Goal: Transaction & Acquisition: Purchase product/service

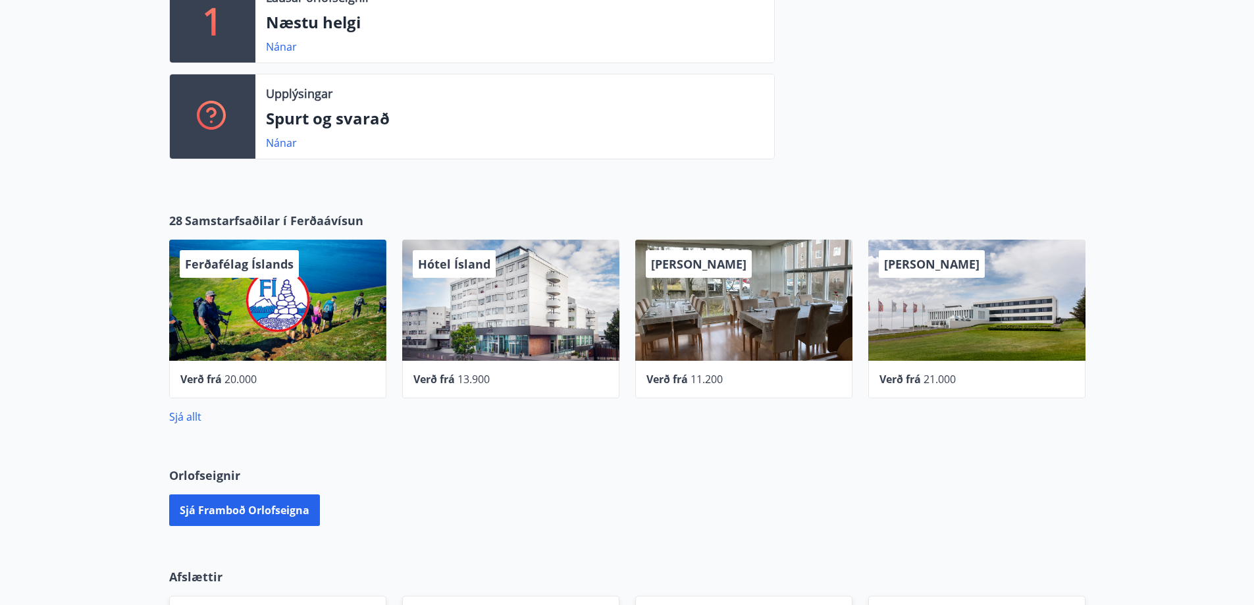
scroll to position [461, 0]
click at [192, 412] on link "Sjá allt" at bounding box center [185, 416] width 32 height 14
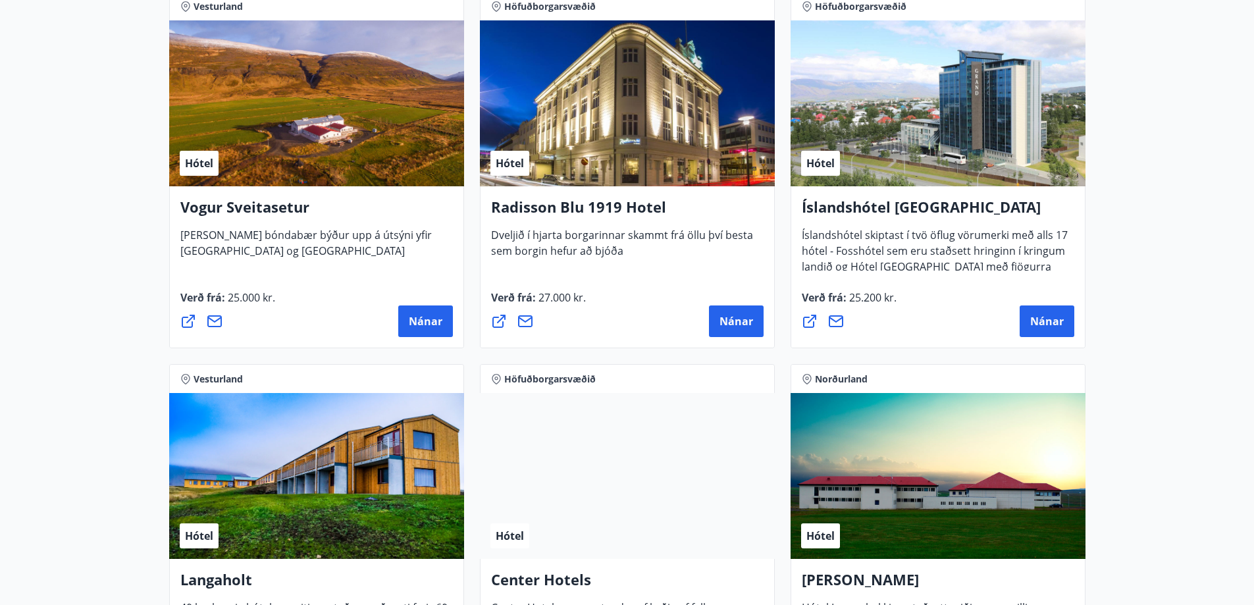
scroll to position [2700, 0]
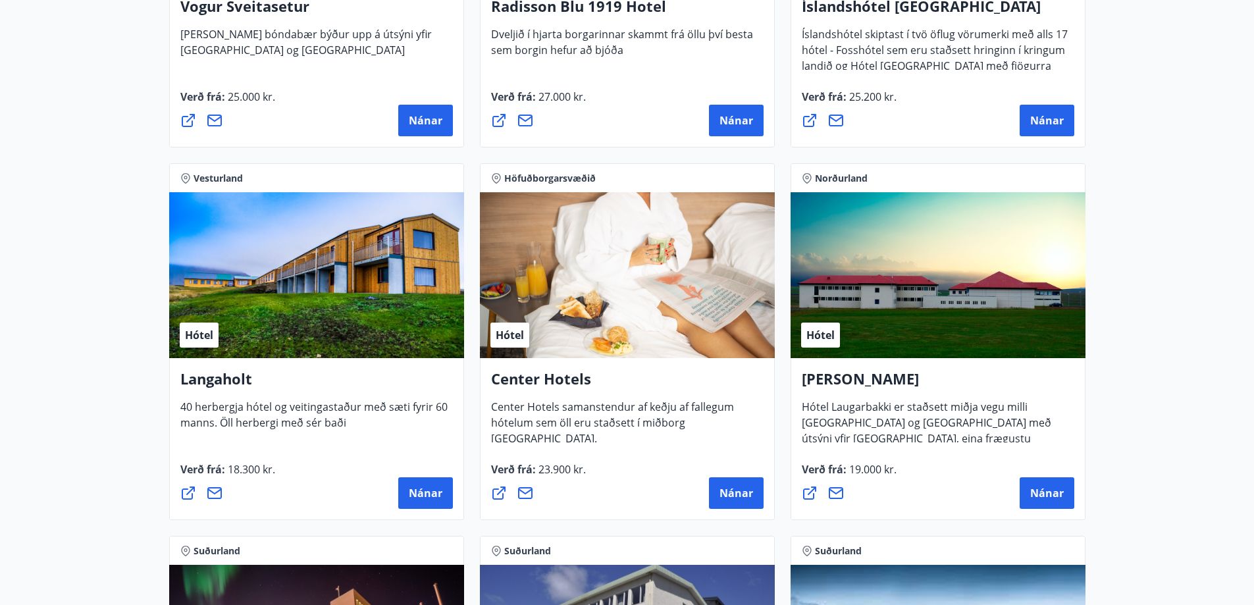
drag, startPoint x: 515, startPoint y: 317, endPoint x: 1178, endPoint y: 269, distance: 664.8
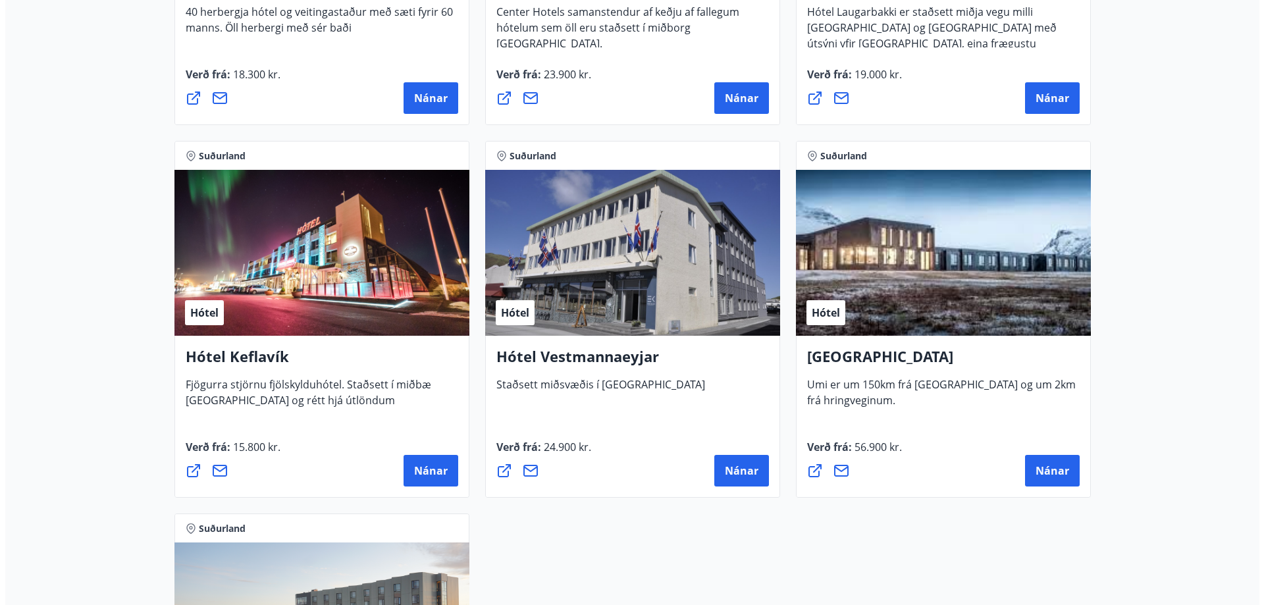
scroll to position [3161, 0]
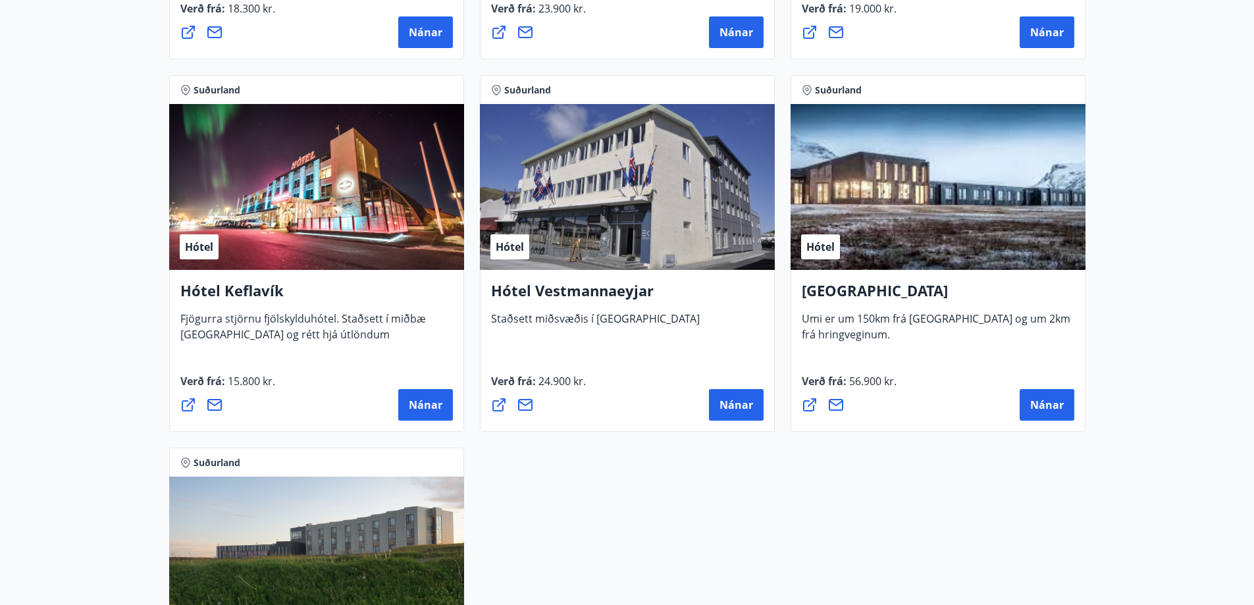
click at [402, 225] on div "Hótel" at bounding box center [316, 187] width 295 height 166
click at [434, 406] on span "Nánar" at bounding box center [426, 405] width 34 height 14
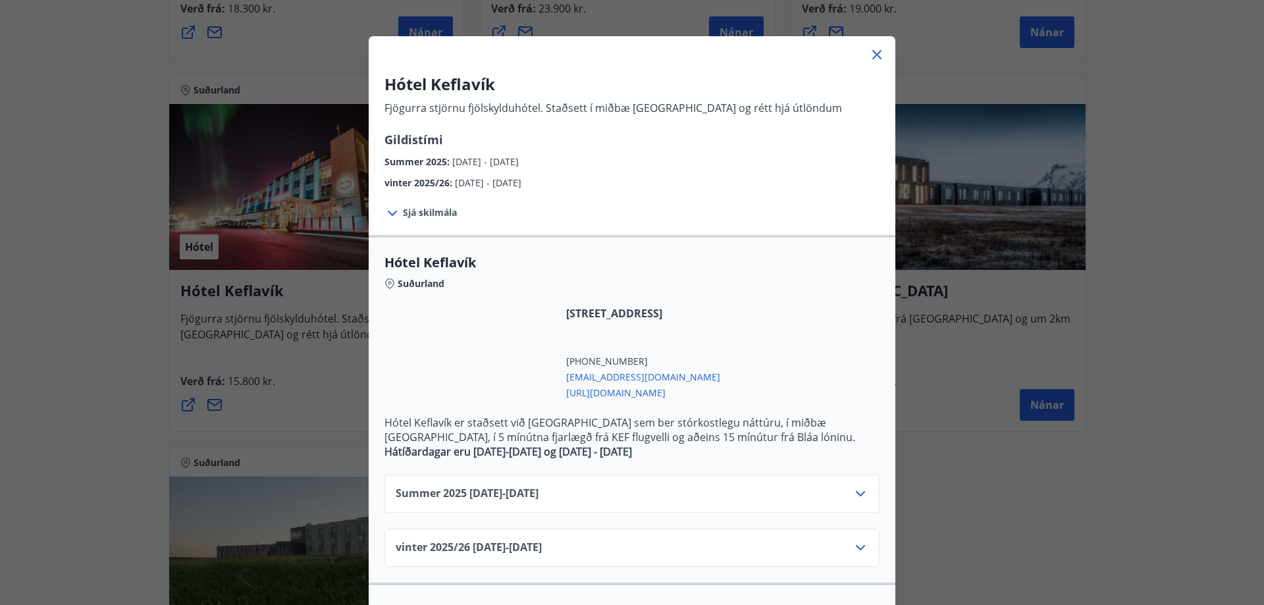
scroll to position [66, 0]
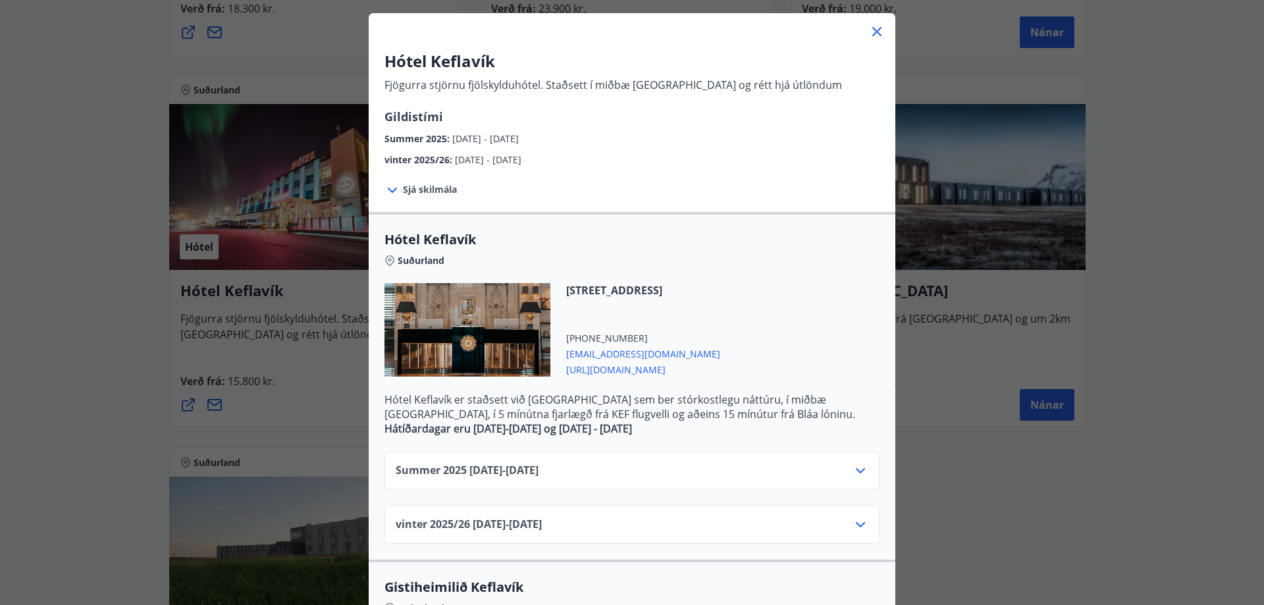
click at [858, 473] on icon at bounding box center [861, 471] width 16 height 16
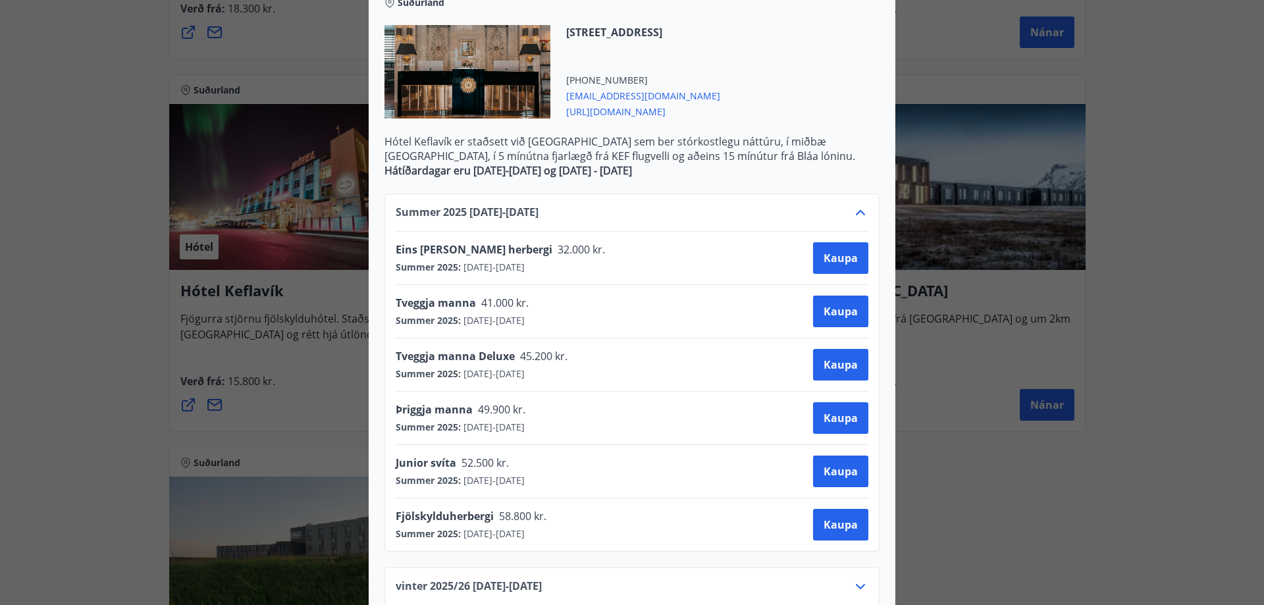
scroll to position [329, 0]
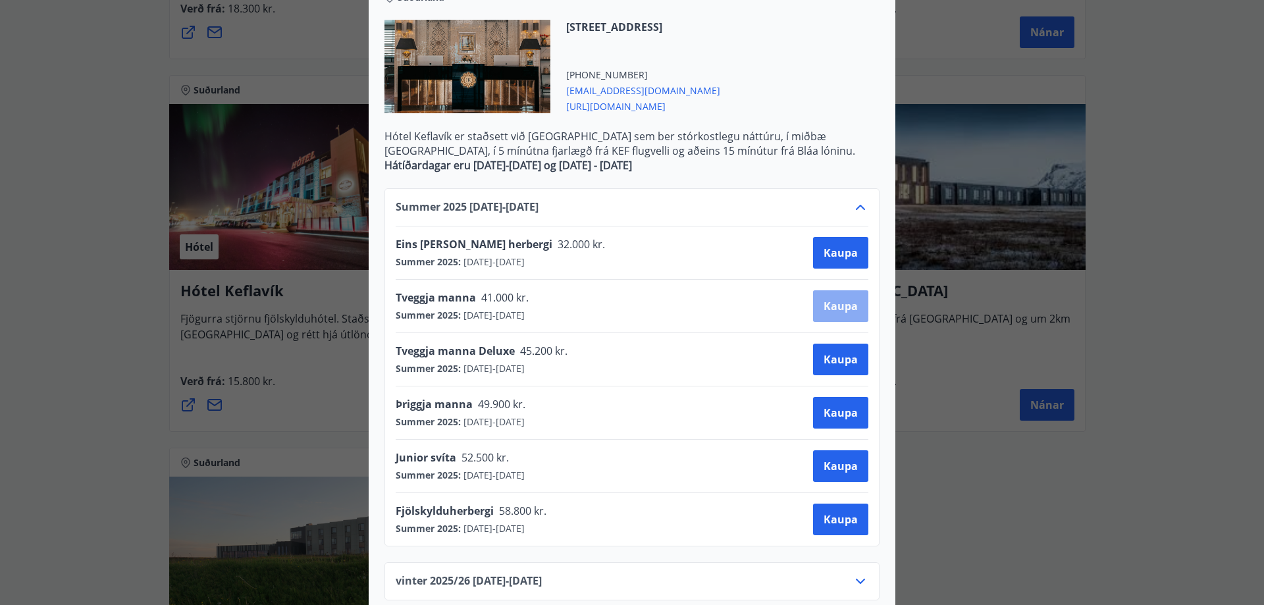
click at [834, 313] on button "Kaupa" at bounding box center [840, 306] width 55 height 32
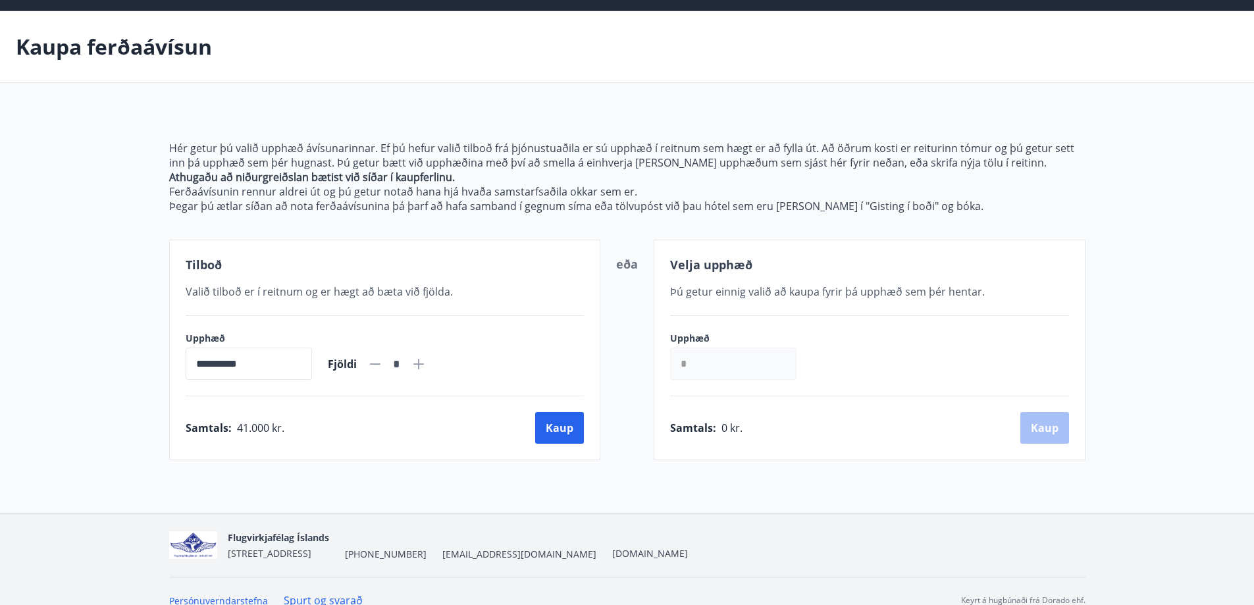
scroll to position [61, 0]
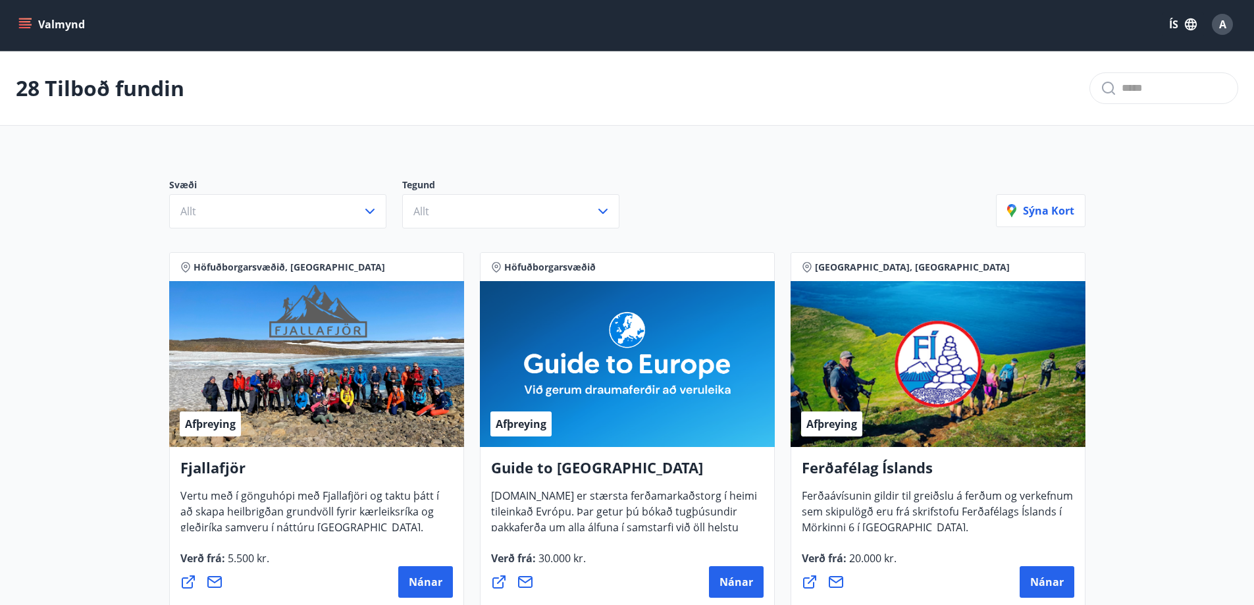
scroll to position [61, 0]
